Goal: Complete application form: Complete application form

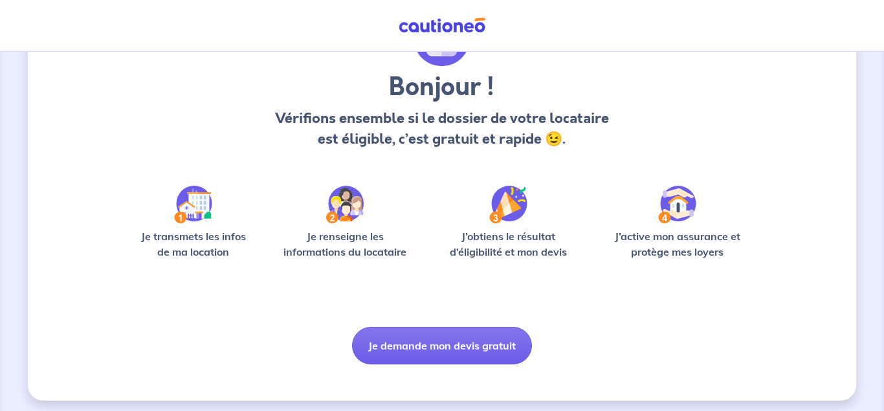
scroll to position [94, 0]
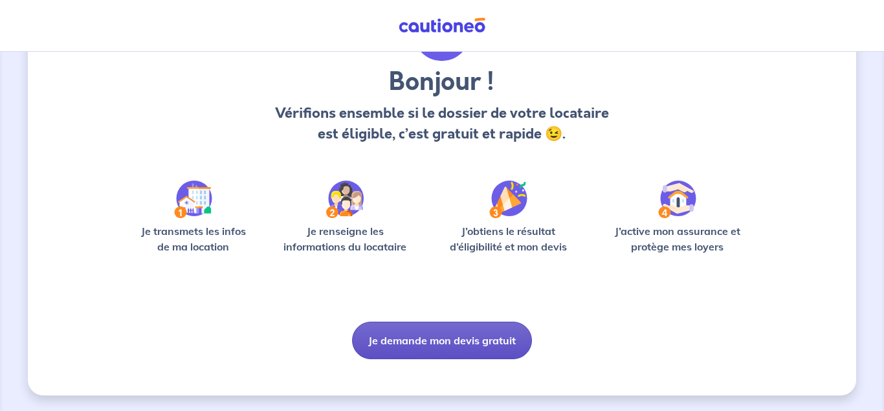
click at [429, 345] on button "Je demande mon devis gratuit" at bounding box center [442, 341] width 180 height 38
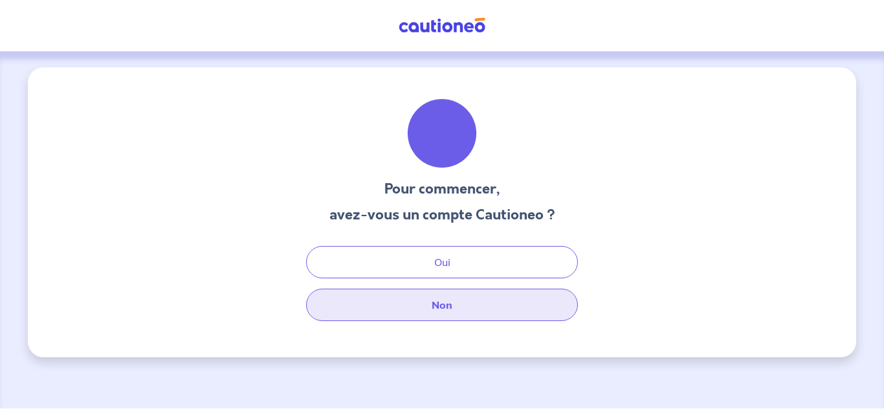
click at [446, 300] on button "Non" at bounding box center [442, 305] width 272 height 32
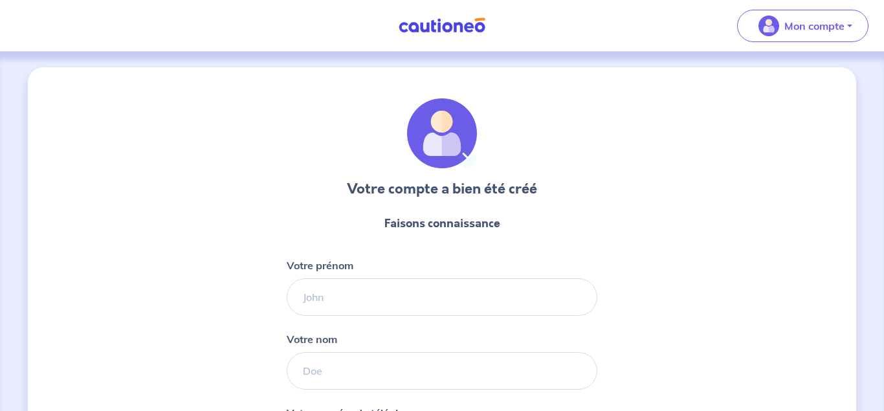
select select "FR"
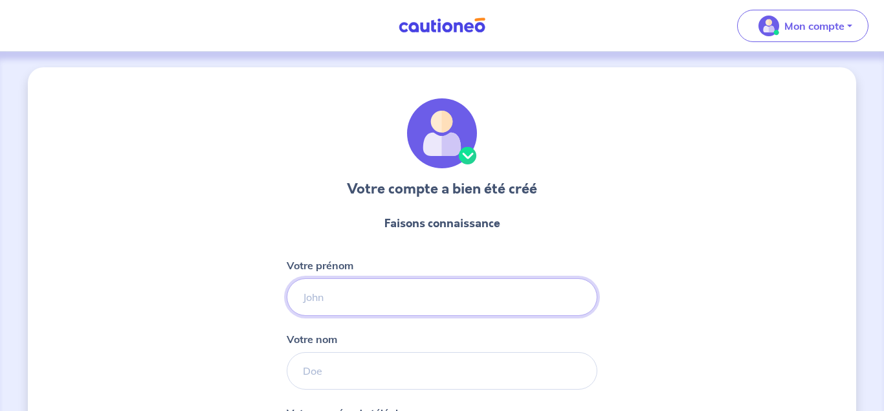
click at [344, 292] on input "Votre prénom" at bounding box center [442, 297] width 311 height 38
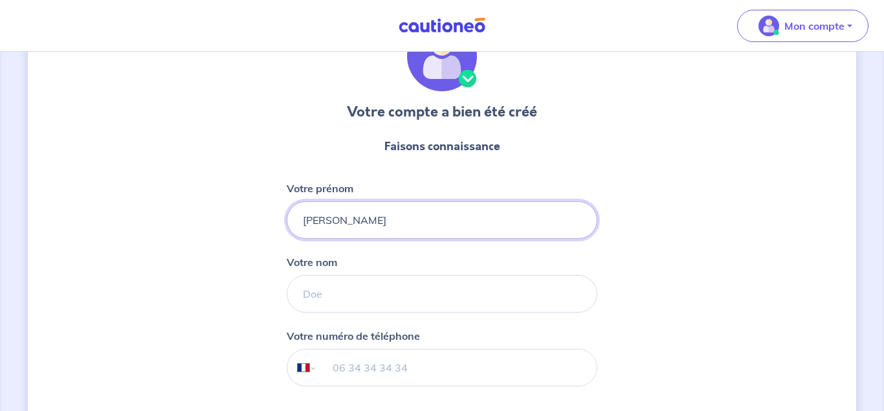
scroll to position [87, 0]
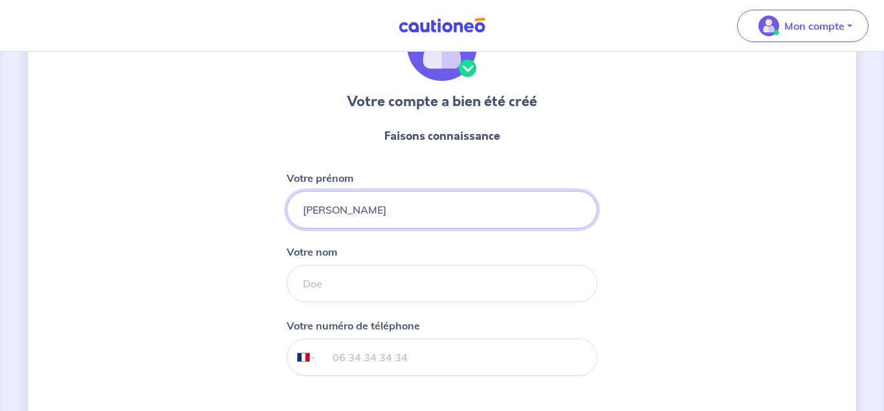
type input "[PERSON_NAME]"
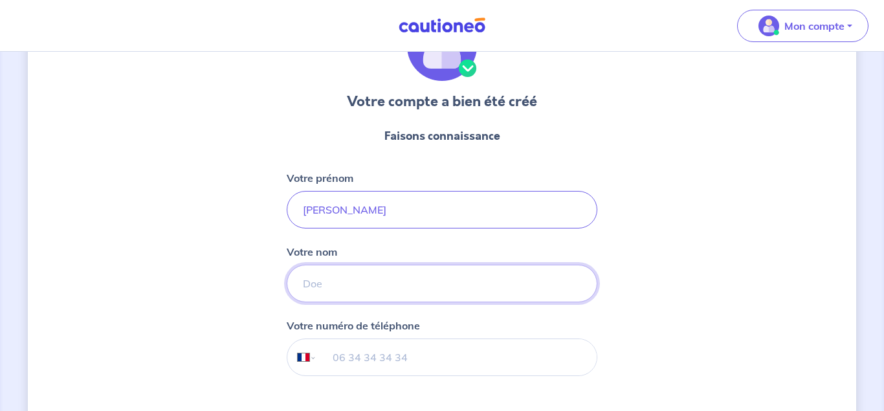
click at [337, 285] on input "Votre nom" at bounding box center [442, 284] width 311 height 38
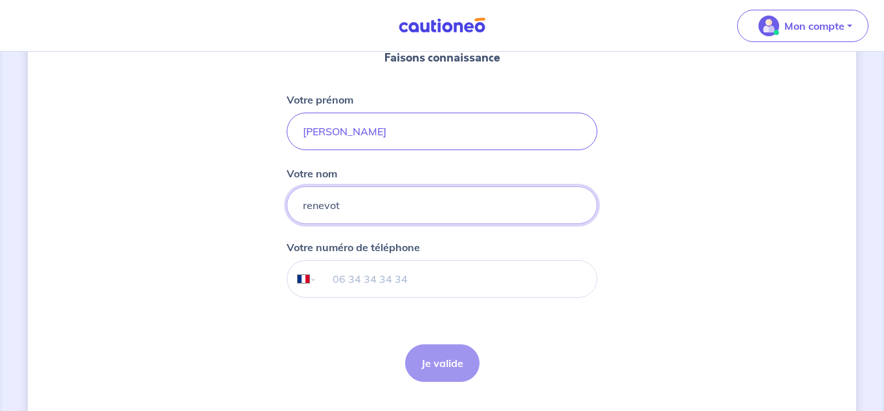
scroll to position [186, 0]
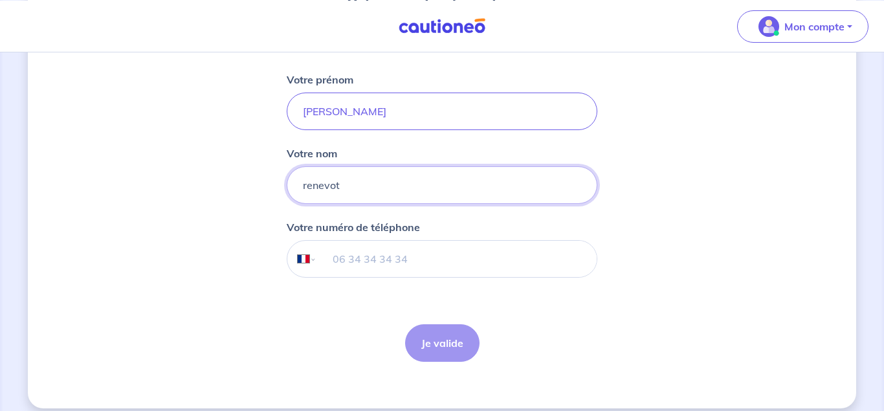
type input "renevot"
click at [362, 262] on input "tel" at bounding box center [456, 259] width 279 height 36
select select "NC"
click option "Nouvelle-Calédonie" at bounding box center [0, 0] width 0 height 0
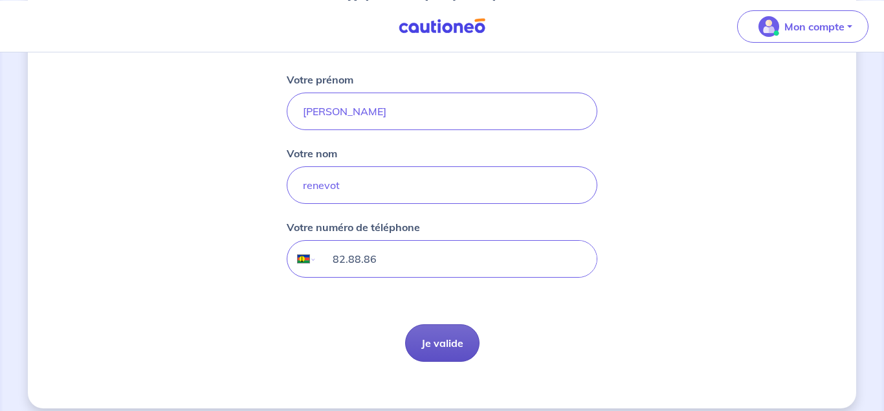
type input "82.88.86"
click at [436, 351] on button "Je valide" at bounding box center [442, 343] width 74 height 38
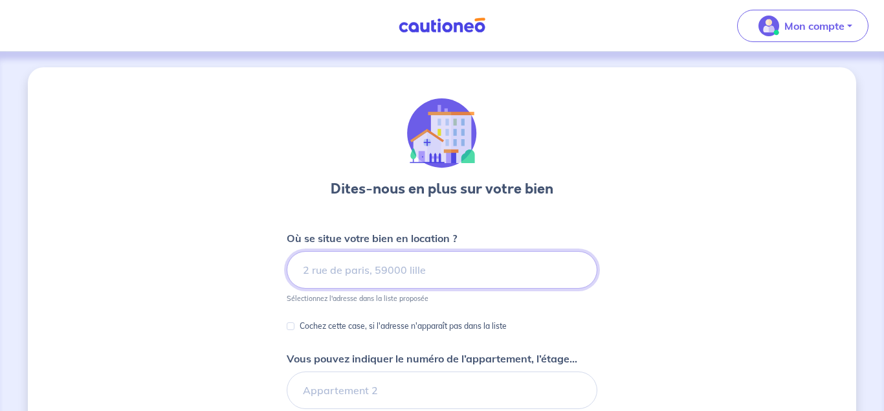
click at [356, 263] on input at bounding box center [442, 270] width 311 height 38
click at [354, 270] on input "3 allee des manifestes" at bounding box center [442, 270] width 311 height 38
click at [418, 273] on input "3 allee du manifestes" at bounding box center [442, 270] width 311 height 38
type input "3 allee du manifestes des 343 33380 mios"
click at [292, 326] on input "Cochez cette case, si l'adresse n'apparaît pas dans la liste" at bounding box center [291, 326] width 8 height 8
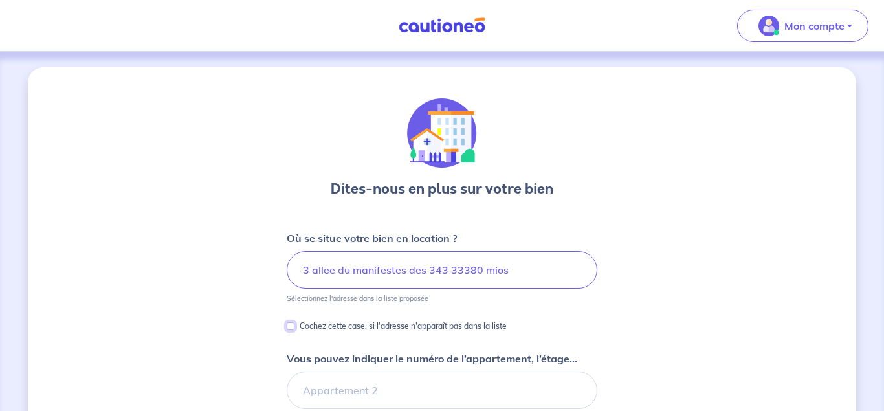
checkbox input "true"
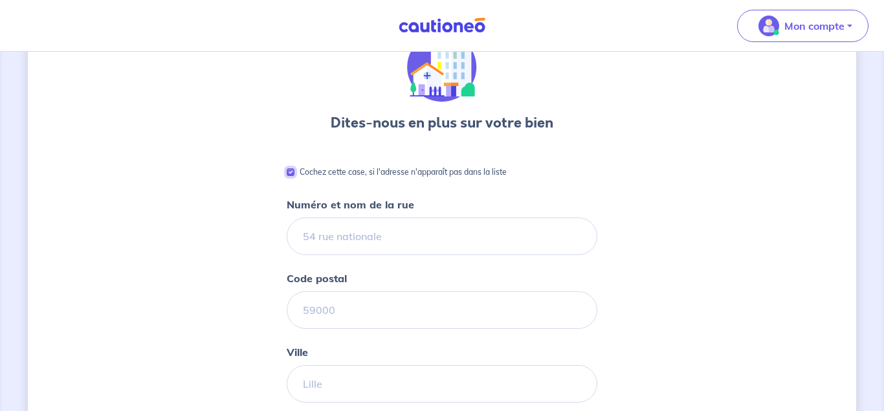
scroll to position [71, 0]
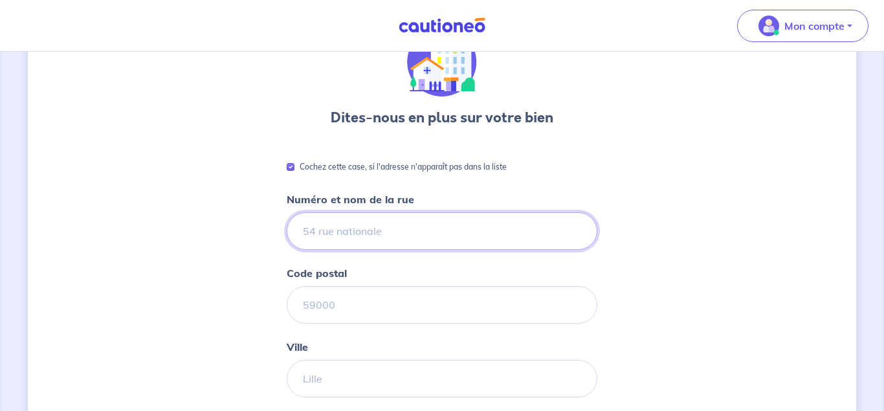
click at [328, 234] on input "Numéro et nom de la rue" at bounding box center [442, 231] width 311 height 38
type input "3 allee du manifeste des 343"
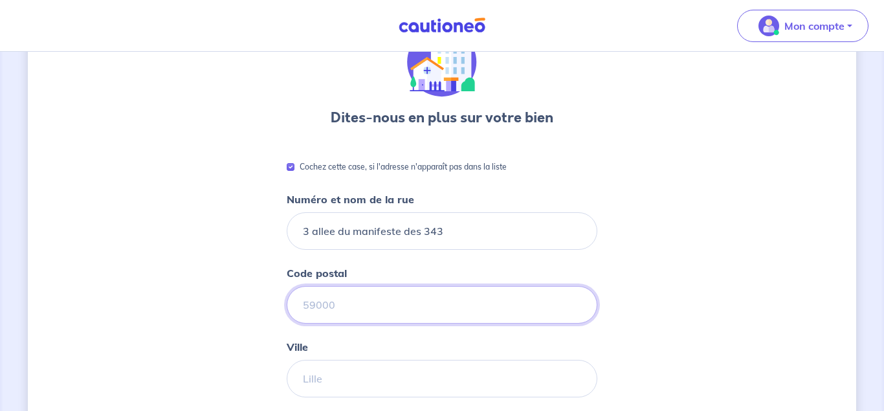
click at [296, 308] on input "Code postal" at bounding box center [442, 305] width 311 height 38
type input "33380"
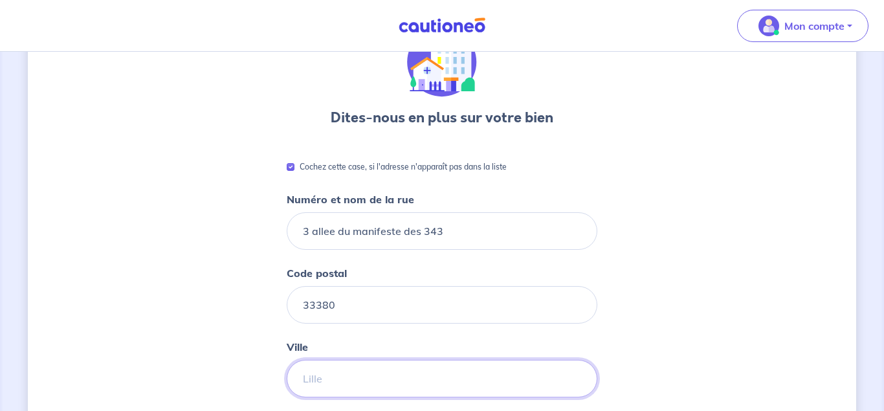
click at [315, 371] on input "Ville" at bounding box center [442, 379] width 311 height 38
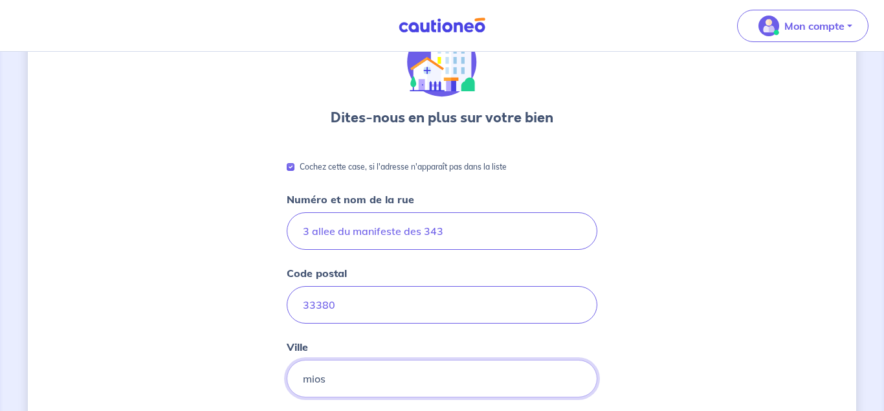
type input "mios"
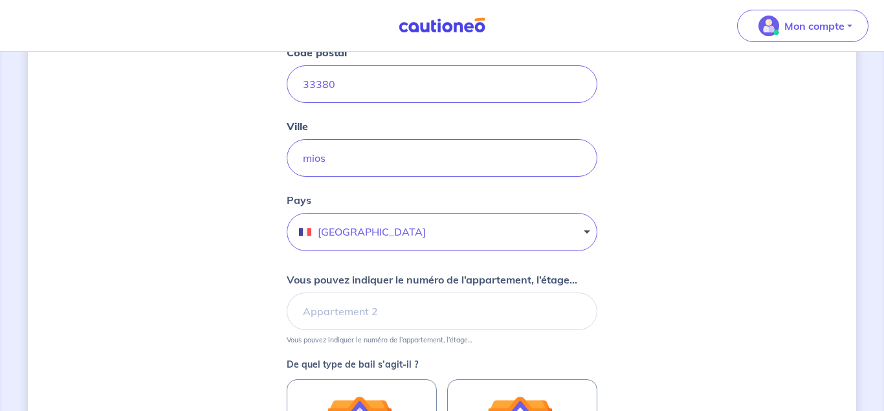
scroll to position [297, 0]
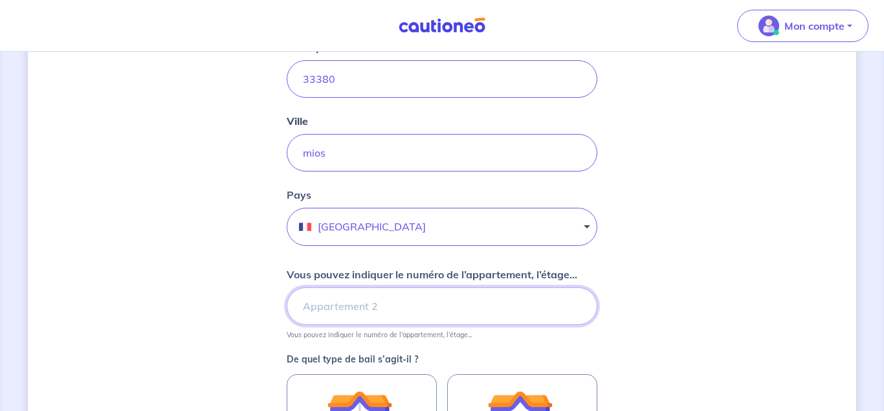
click at [400, 302] on input "Vous pouvez indiquer le numéro de l’appartement, l’étage..." at bounding box center [442, 306] width 311 height 38
type input "appartement B002"
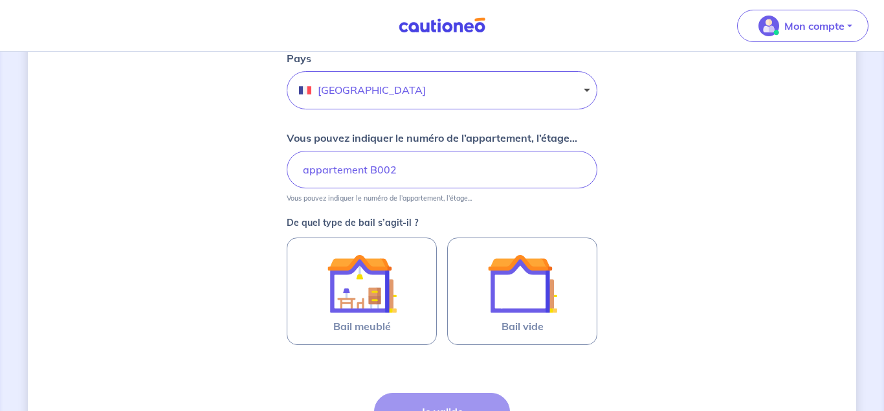
scroll to position [468, 0]
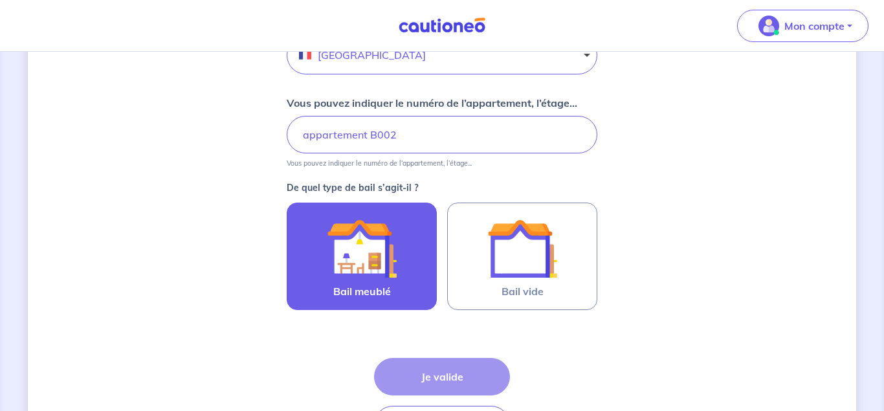
click at [394, 265] on img at bounding box center [362, 249] width 70 height 70
click at [0, 0] on input "Bail meublé" at bounding box center [0, 0] width 0 height 0
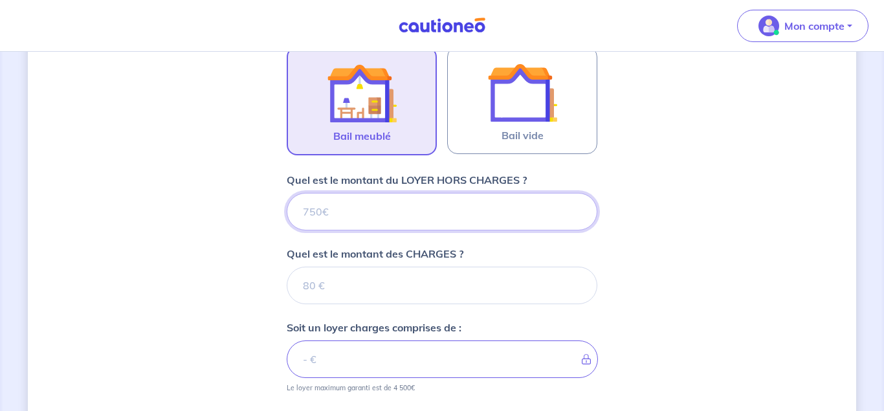
scroll to position [619, 0]
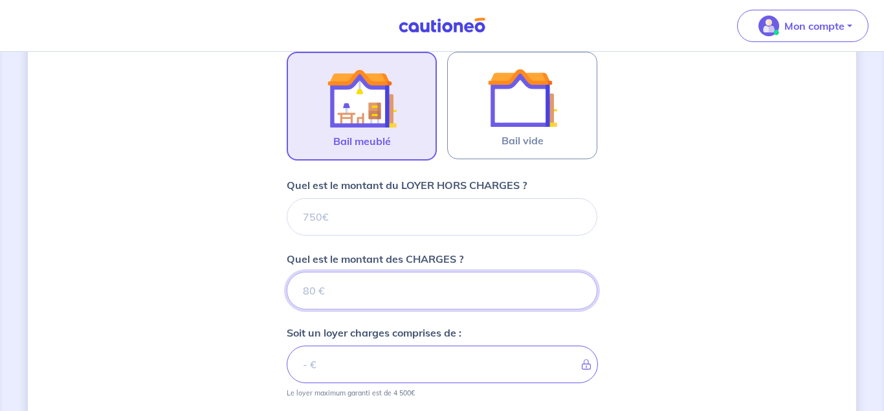
click at [522, 289] on input "Quel est le montant des CHARGES ?" at bounding box center [442, 291] width 311 height 38
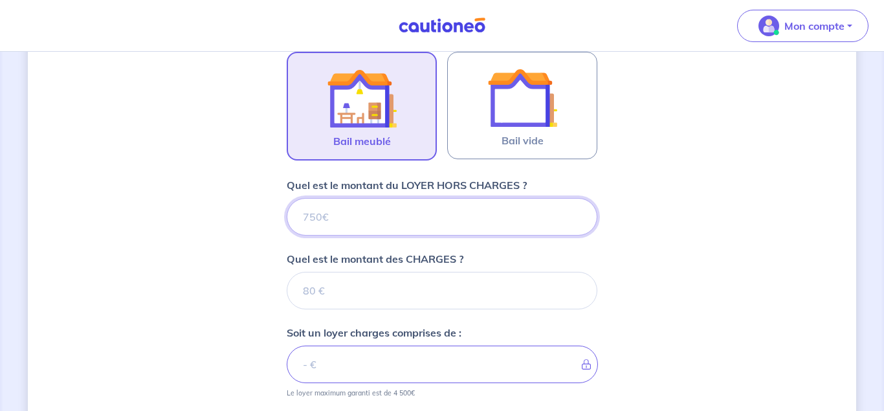
click at [398, 226] on input "Quel est le montant du LOYER HORS CHARGES ?" at bounding box center [442, 217] width 311 height 38
type input "1"
type input "116"
type input "1160"
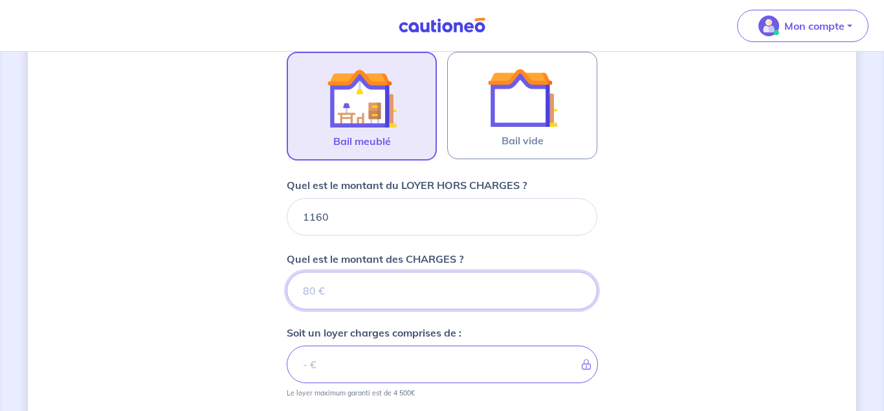
click at [336, 297] on input "Quel est le montant des CHARGES ?" at bounding box center [442, 291] width 311 height 38
type input "19"
type input "1161"
type input "190"
type input "1350"
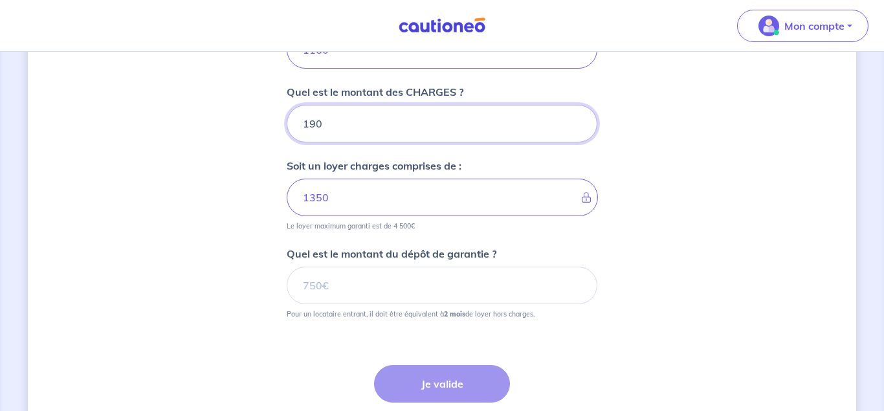
scroll to position [793, 0]
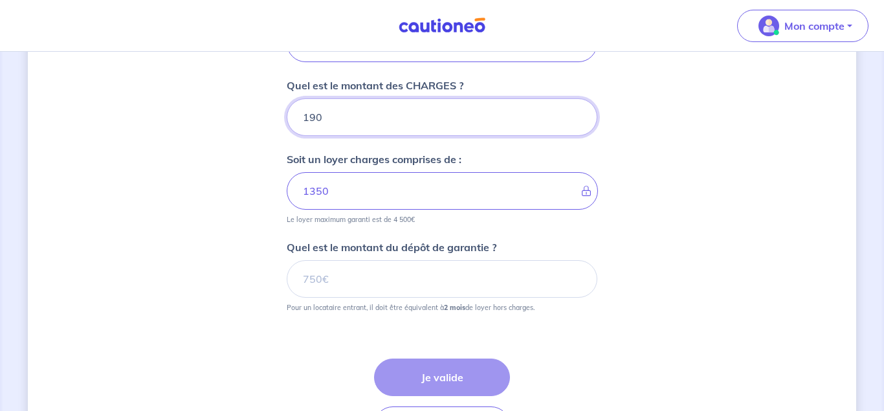
type input "190"
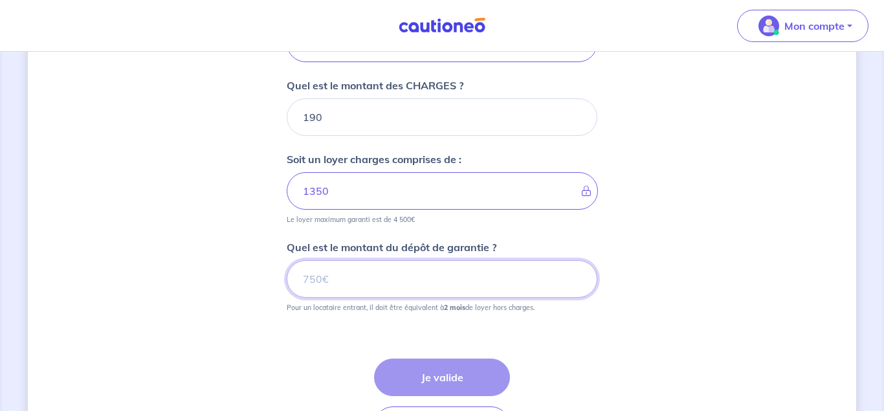
click at [381, 276] on input "Quel est le montant du dépôt de garantie ?" at bounding box center [442, 279] width 311 height 38
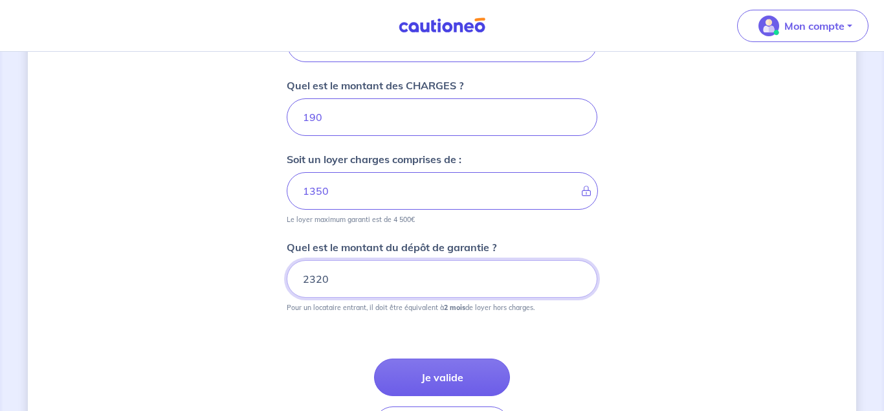
type input "2320"
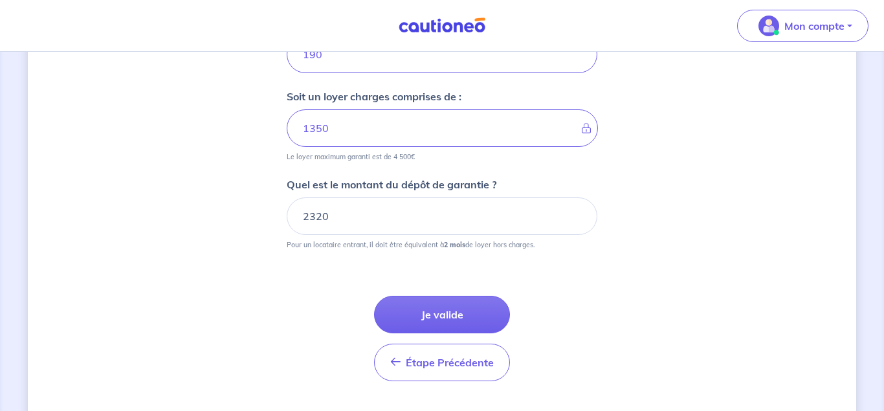
scroll to position [869, 0]
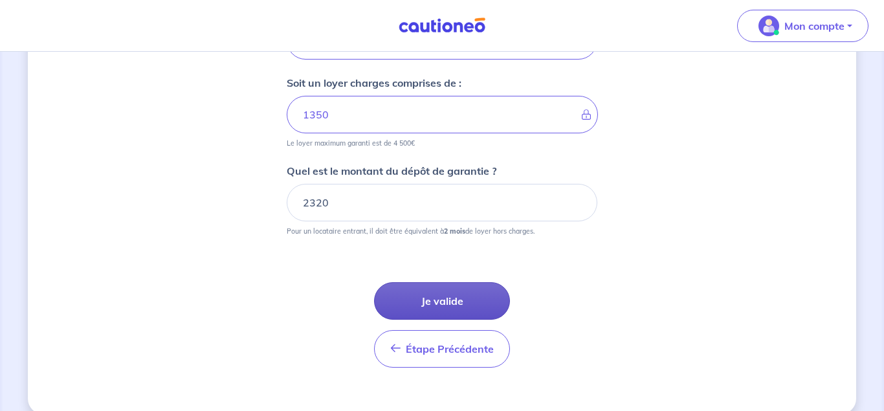
click at [456, 296] on button "Je valide" at bounding box center [442, 301] width 136 height 38
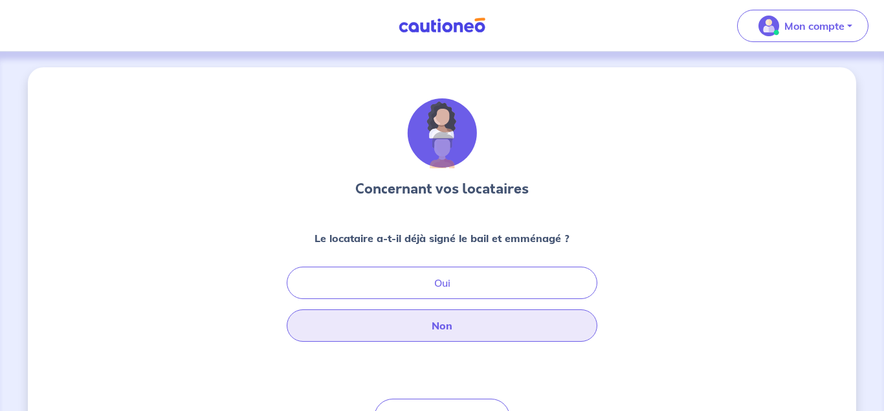
click at [452, 320] on button "Non" at bounding box center [442, 325] width 311 height 32
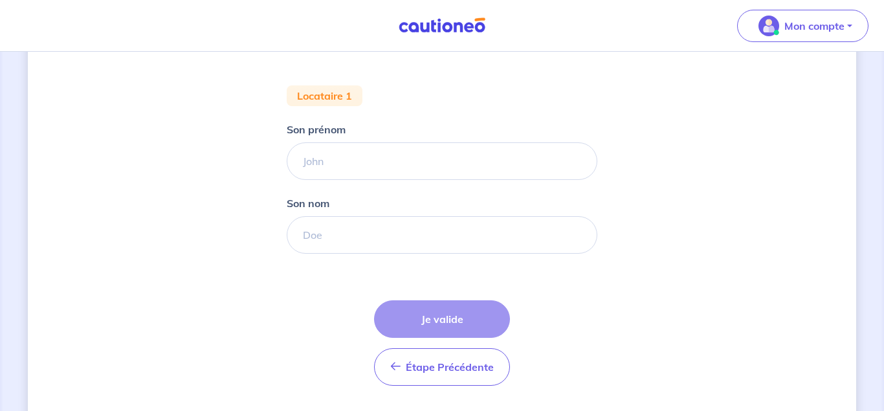
scroll to position [227, 0]
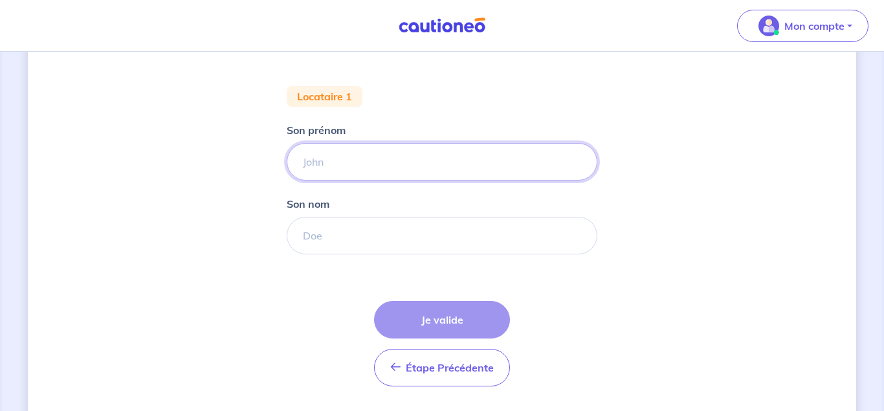
click at [325, 152] on input "Son prénom" at bounding box center [442, 162] width 311 height 38
type input "marie"
click at [334, 242] on input "Son nom" at bounding box center [442, 236] width 311 height 38
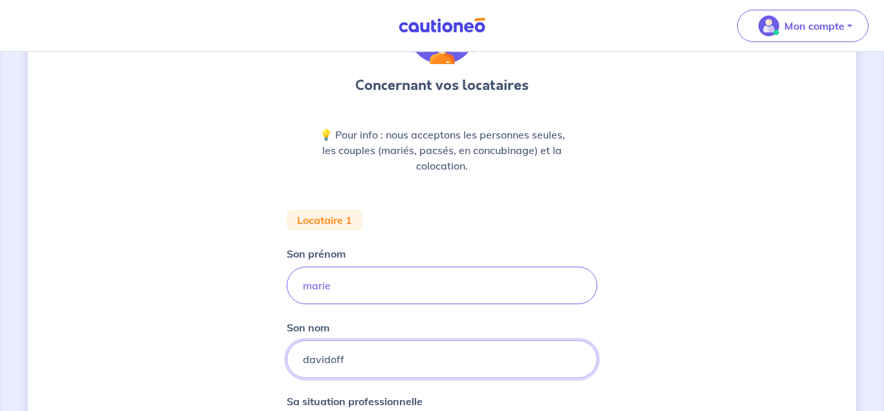
scroll to position [103, 0]
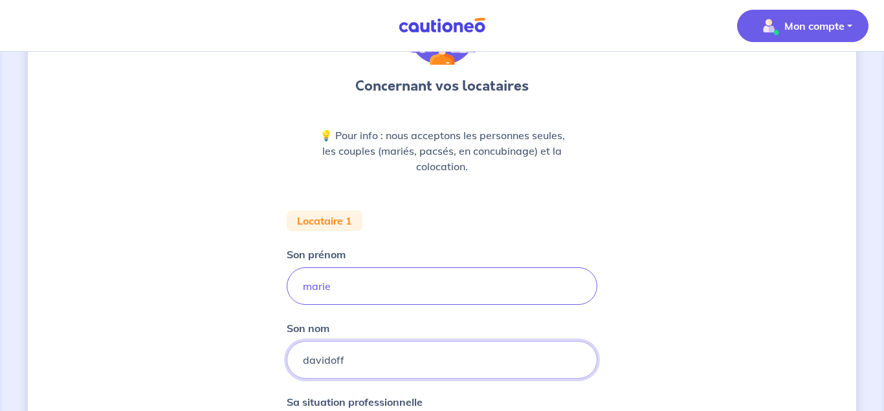
type input "davidoff"
click at [790, 30] on p "Mon compte" at bounding box center [814, 26] width 60 height 16
click at [768, 87] on link "Mes informations" at bounding box center [790, 80] width 104 height 21
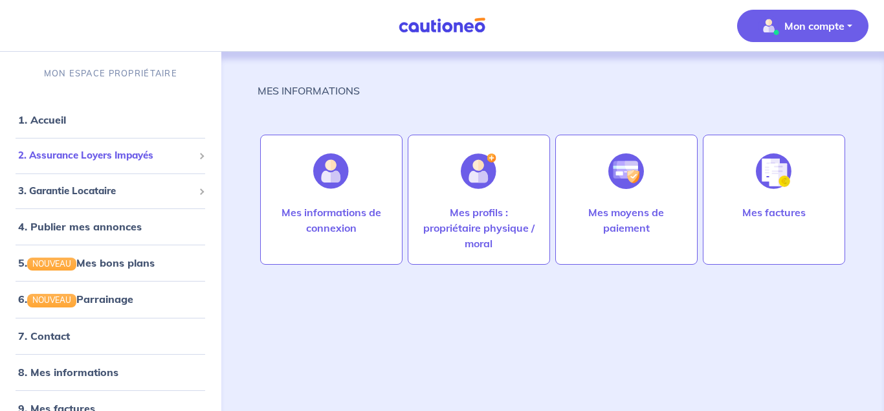
click at [159, 146] on div "2. Assurance Loyers Impayés" at bounding box center [110, 155] width 211 height 25
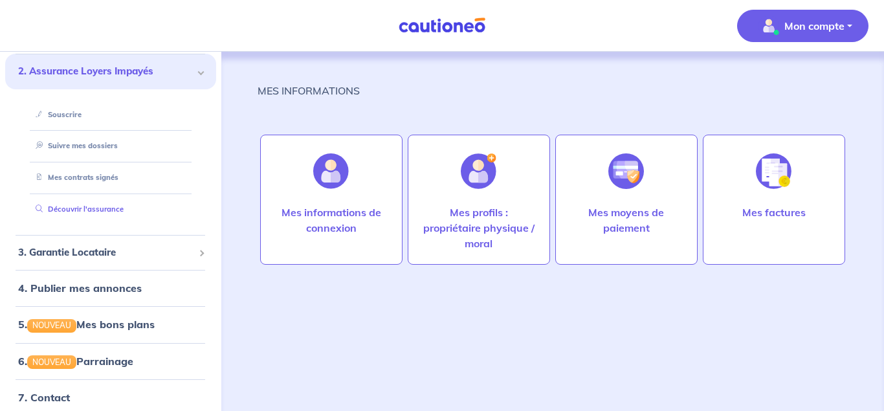
scroll to position [85, 0]
click at [109, 213] on link "Découvrir l'assurance" at bounding box center [76, 208] width 93 height 9
